Goal: Information Seeking & Learning: Learn about a topic

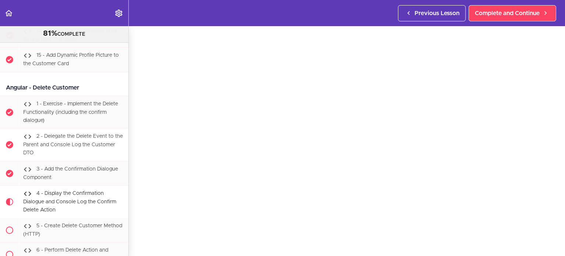
scroll to position [15762, 0]
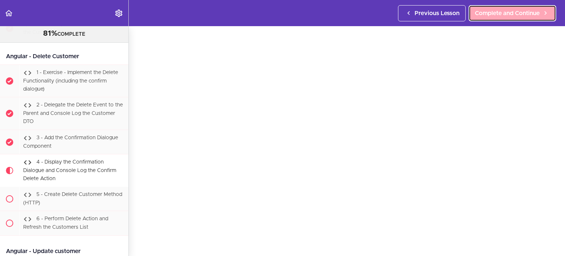
click at [484, 19] on link "Complete and Continue" at bounding box center [513, 13] width 88 height 16
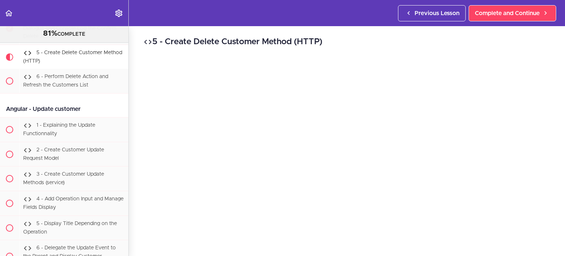
scroll to position [51, 0]
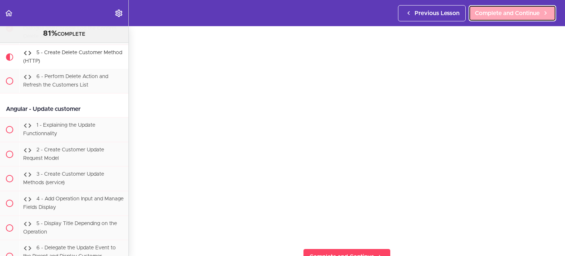
click at [502, 14] on span "Complete and Continue" at bounding box center [507, 13] width 65 height 9
click at [536, 11] on span "Complete and Continue" at bounding box center [507, 13] width 65 height 9
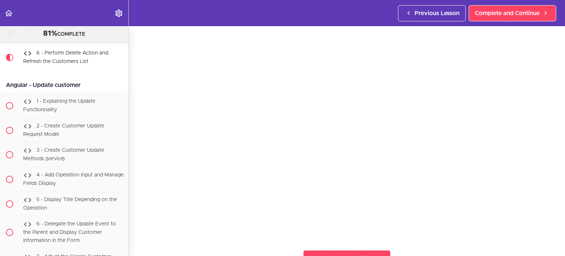
scroll to position [50, 0]
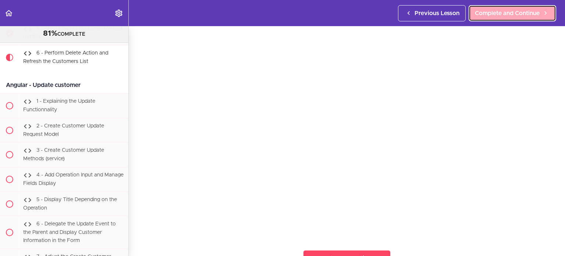
click at [519, 15] on span "Complete and Continue" at bounding box center [507, 13] width 65 height 9
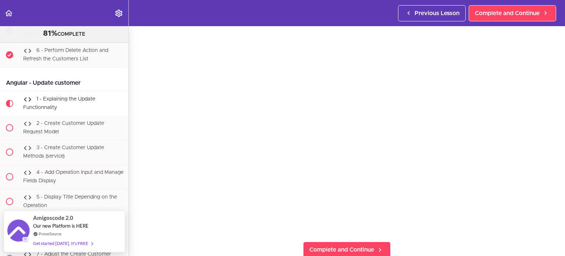
scroll to position [59, 0]
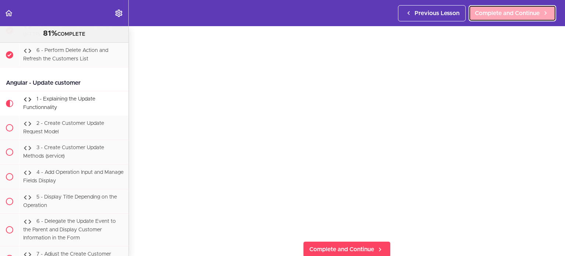
click at [539, 10] on link "Complete and Continue" at bounding box center [513, 13] width 88 height 16
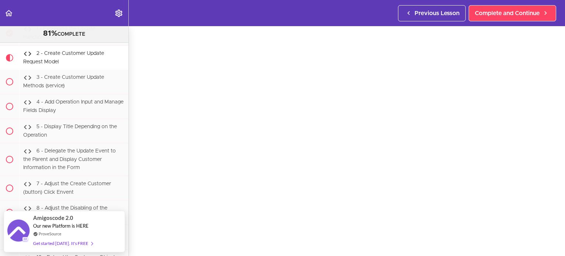
scroll to position [35, 0]
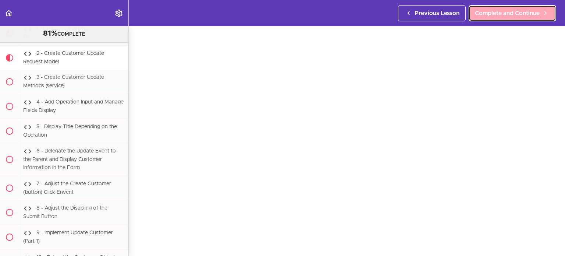
click at [493, 13] on span "Complete and Continue" at bounding box center [507, 13] width 65 height 9
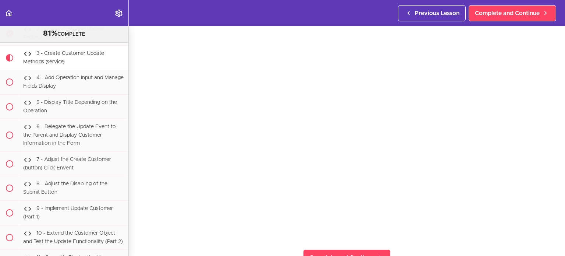
scroll to position [51, 0]
